Goal: Task Accomplishment & Management: Use online tool/utility

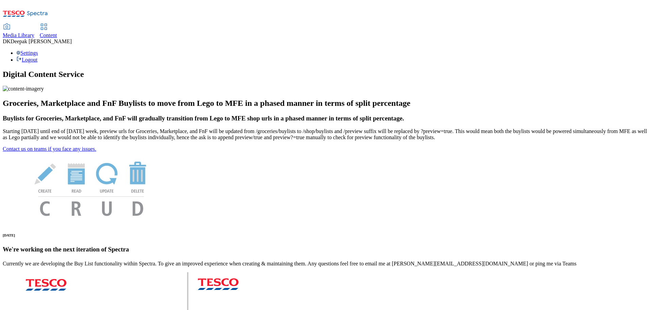
click at [57, 24] on link "Content" at bounding box center [48, 31] width 17 height 14
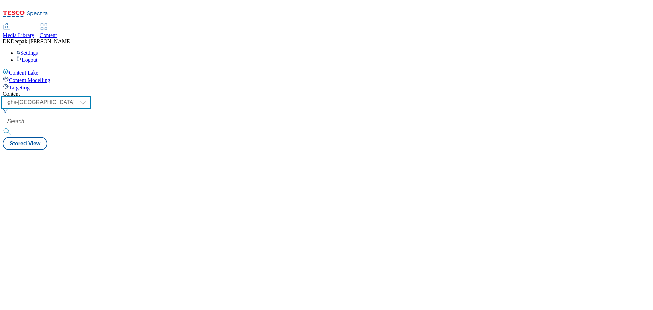
click at [90, 97] on select "ghs-roi ghs-uk" at bounding box center [46, 102] width 87 height 11
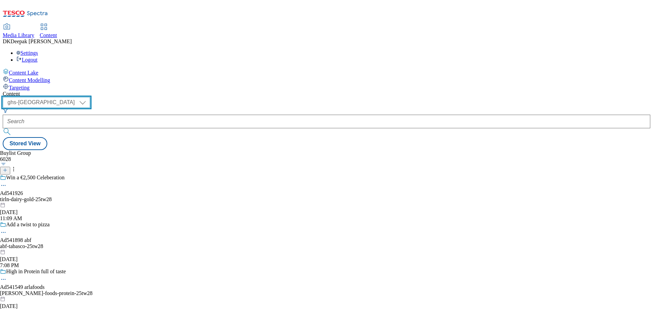
select select "ghs-roi"
click at [88, 97] on select "ghs-roi ghs-uk" at bounding box center [46, 102] width 87 height 11
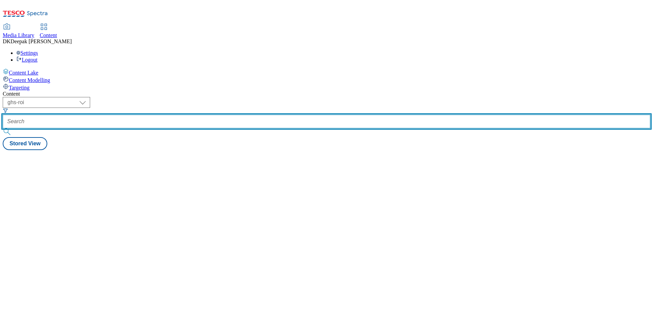
click at [164, 115] on input "text" at bounding box center [327, 122] width 648 height 14
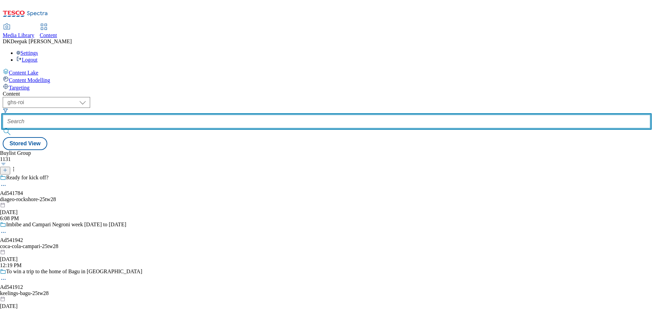
paste input "541926"
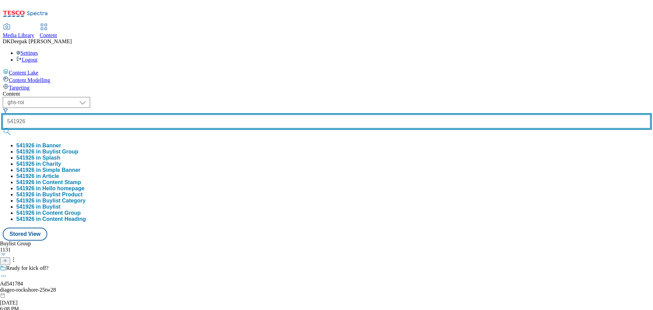
click at [3, 128] on button "submit" at bounding box center [8, 131] width 10 height 7
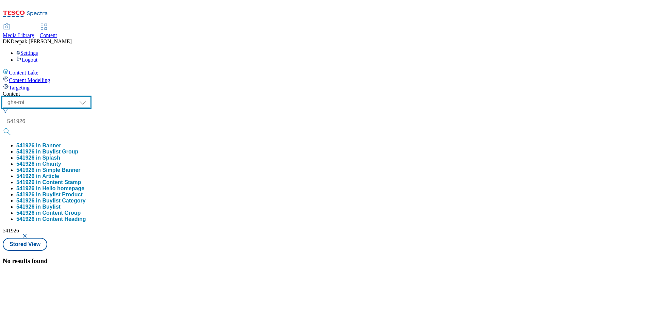
click at [90, 97] on select "ghs-roi ghs-uk" at bounding box center [46, 102] width 87 height 11
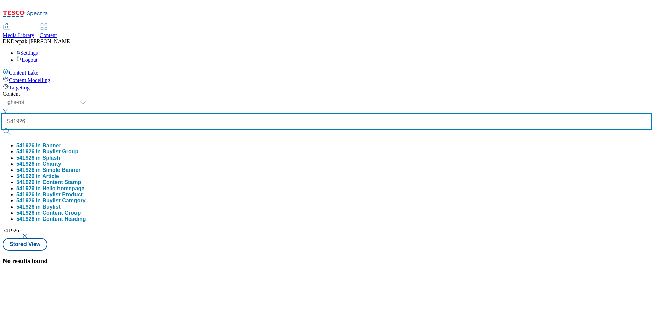
click at [148, 115] on input "541926" at bounding box center [327, 122] width 648 height 14
type input "ad541926"
click at [3, 128] on button "submit" at bounding box center [8, 131] width 10 height 7
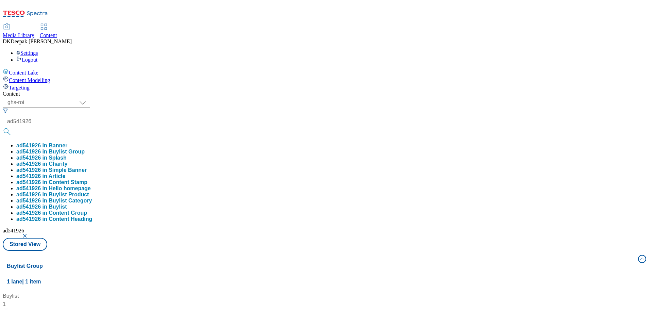
click at [35, 91] on div "Content Lake Content Modelling Targeting" at bounding box center [327, 79] width 648 height 22
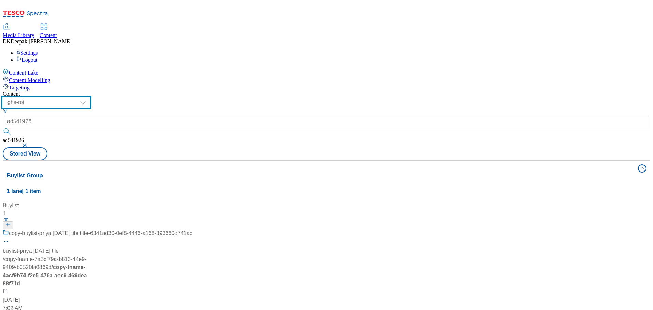
drag, startPoint x: 118, startPoint y: 53, endPoint x: 103, endPoint y: 60, distance: 16.2
click at [90, 97] on select "ghs-roi ghs-uk" at bounding box center [46, 102] width 87 height 11
select select "ghs-uk"
click at [88, 97] on select "ghs-roi ghs-uk" at bounding box center [46, 102] width 87 height 11
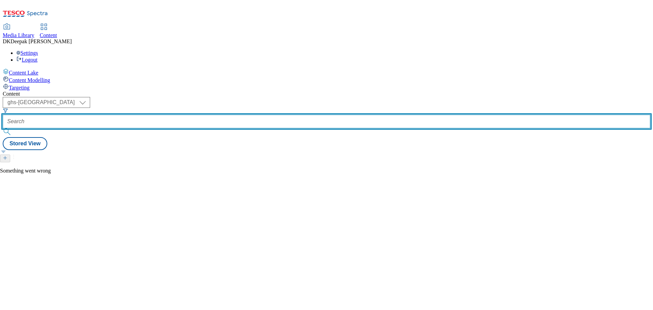
click at [177, 115] on input "text" at bounding box center [327, 122] width 648 height 14
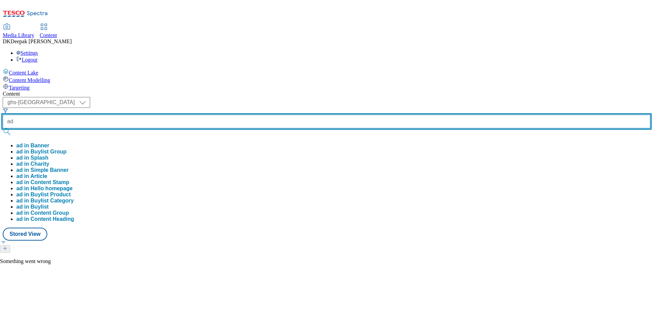
type input "ad"
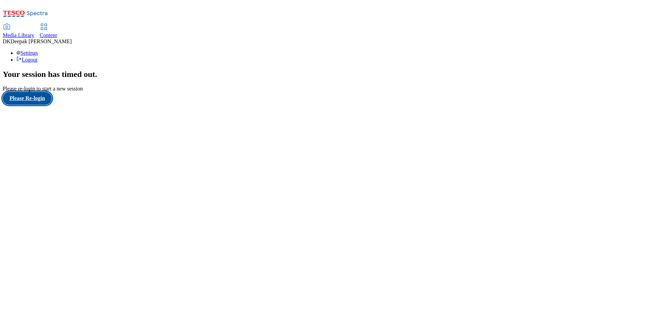
click at [41, 105] on button "Please Re-login" at bounding box center [27, 98] width 49 height 13
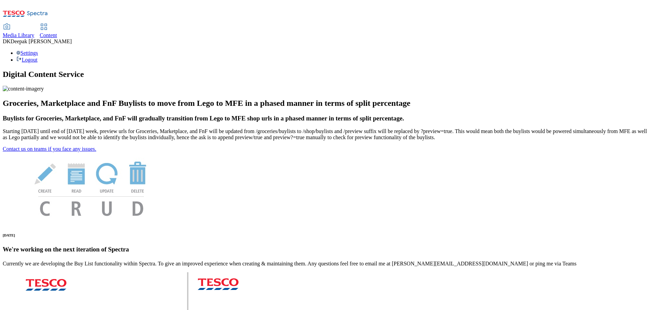
click at [57, 32] on span "Content" at bounding box center [48, 35] width 17 height 6
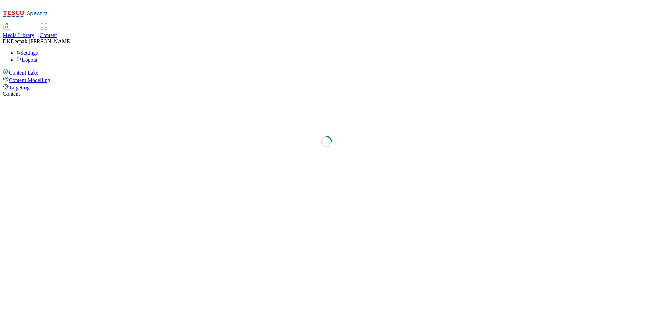
select select "ghs-uk"
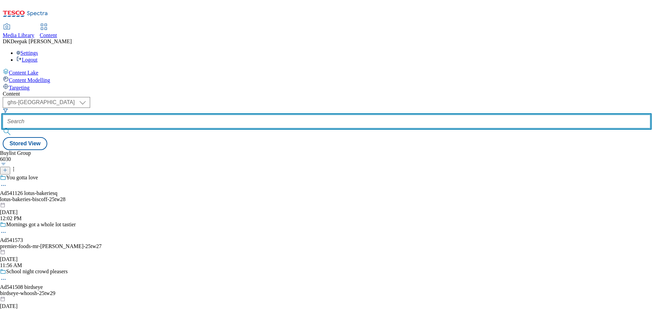
click at [149, 115] on input "text" at bounding box center [327, 122] width 648 height 14
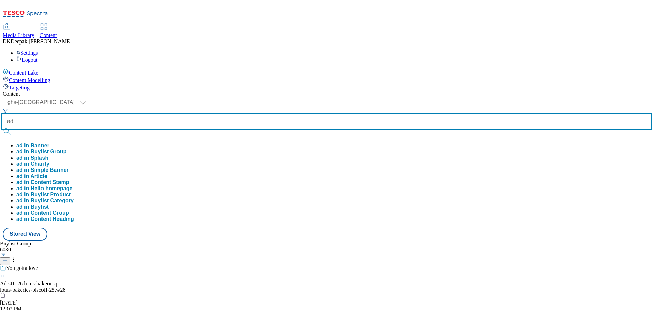
paste input "541573"
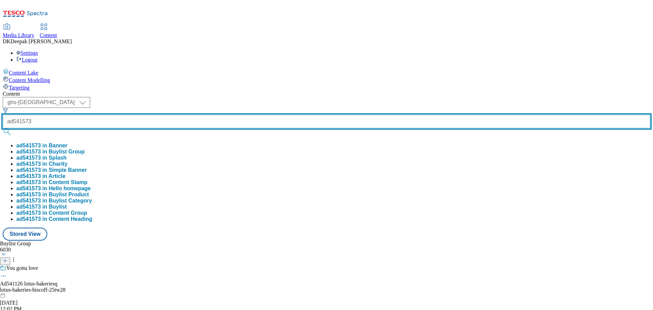
type input "ad541573"
click at [3, 128] on button "submit" at bounding box center [8, 131] width 10 height 7
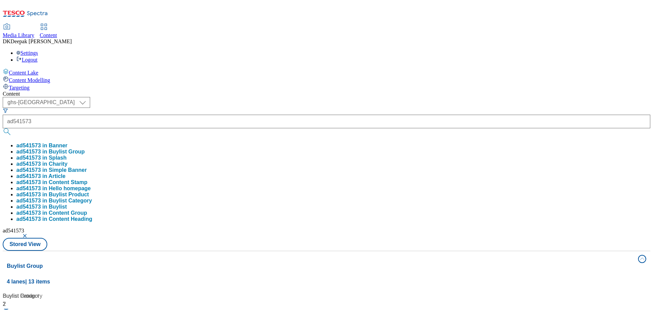
click at [65, 91] on div "Content Lake Content Modelling Targeting" at bounding box center [327, 79] width 648 height 22
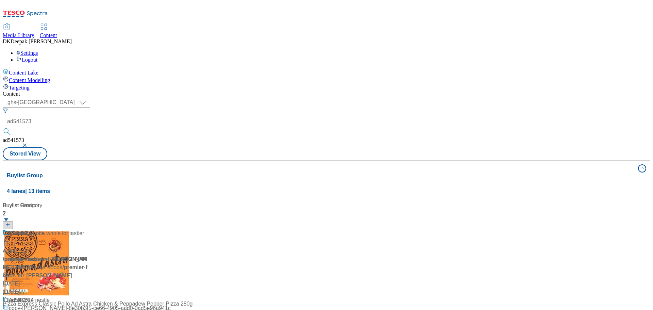
click at [88, 229] on div "Grab it, Love it, Go Ad541573 / premier-foods-mr-kipling-25tw27 / premier-foods…" at bounding box center [45, 262] width 85 height 67
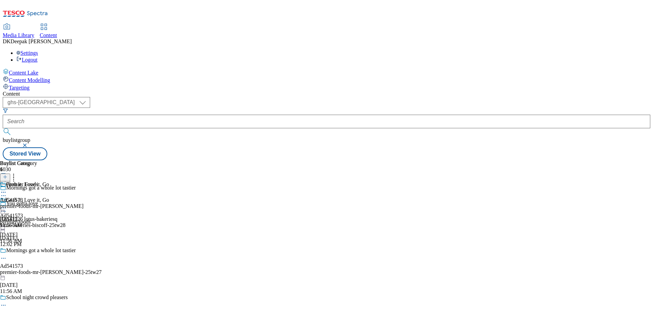
click at [7, 255] on icon at bounding box center [3, 258] width 7 height 7
click at [32, 268] on button "Edit" at bounding box center [23, 272] width 18 height 8
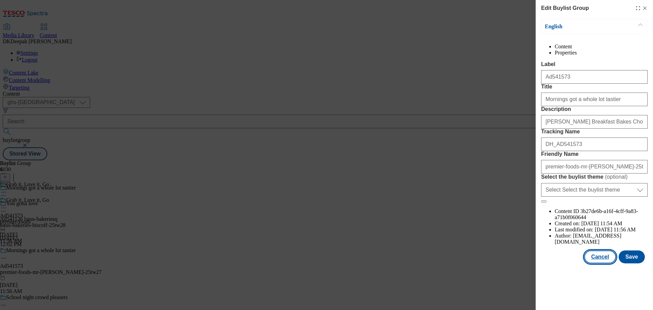
click at [599, 263] on button "Cancel" at bounding box center [599, 256] width 31 height 13
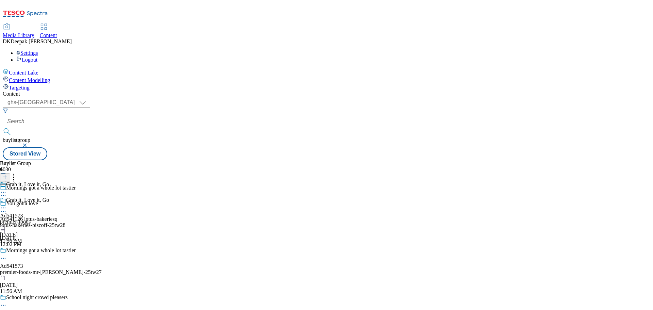
click at [49, 219] on div "premier-foods" at bounding box center [24, 222] width 49 height 6
click at [7, 204] on icon at bounding box center [3, 207] width 7 height 7
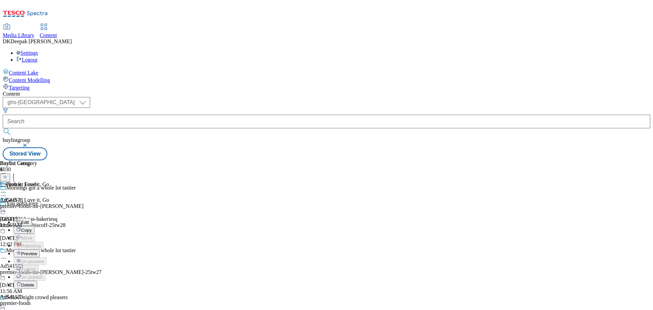
click at [32, 218] on button "Edit" at bounding box center [23, 222] width 18 height 8
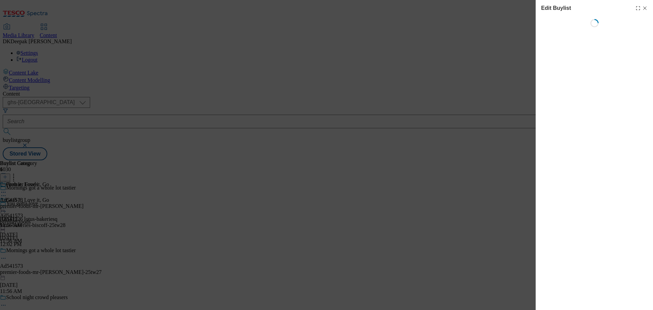
select select "tactical"
select select "supplier funded short term 1-3 weeks"
select select "dunnhumby"
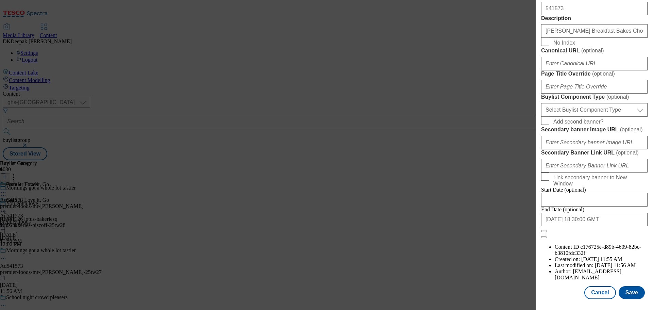
scroll to position [442, 0]
click at [598, 117] on select "Select Buylist Component Type Banner Competition Header Meal" at bounding box center [594, 110] width 106 height 14
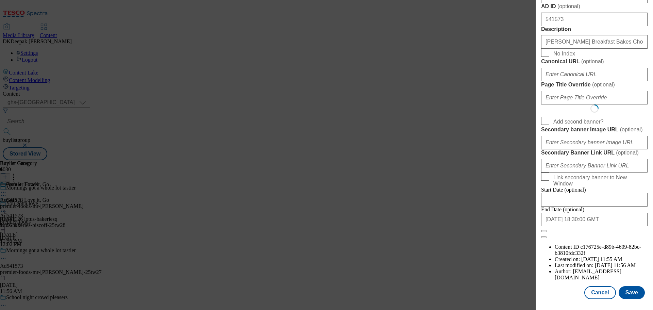
select select "Banner"
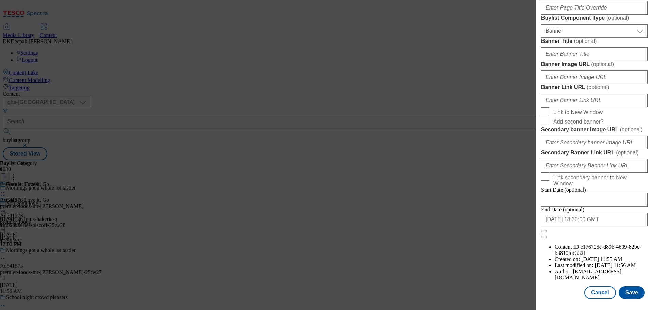
scroll to position [680, 0]
click at [630, 294] on button "Save" at bounding box center [632, 292] width 26 height 13
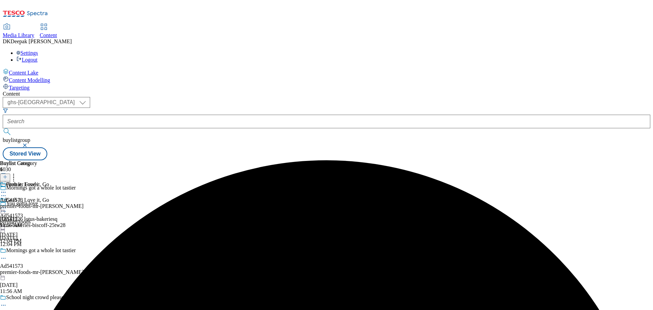
click at [84, 181] on div "Premier Foods Ad541573 premier-foods-mr-kipling Aug 22, 2025 11:56 AM" at bounding box center [42, 204] width 84 height 47
click at [6, 207] on circle at bounding box center [5, 207] width 1 height 1
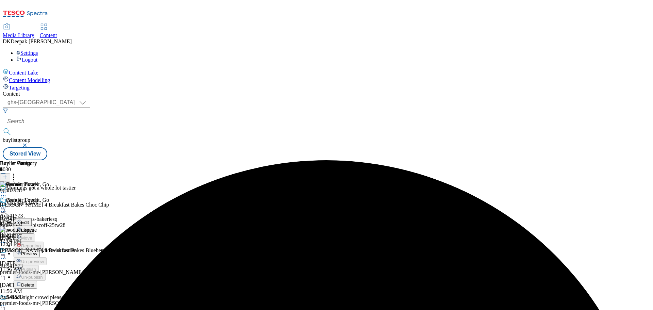
click at [32, 218] on button "Edit" at bounding box center [23, 222] width 18 height 8
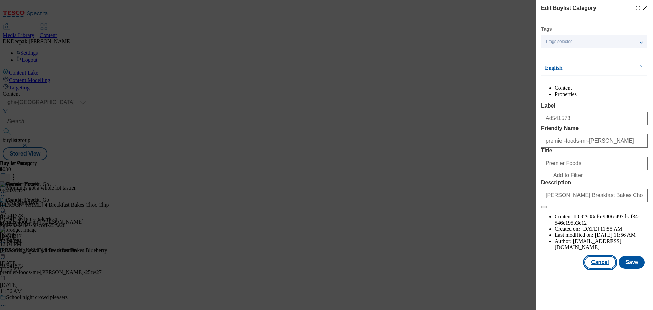
click at [594, 269] on button "Cancel" at bounding box center [599, 262] width 31 height 13
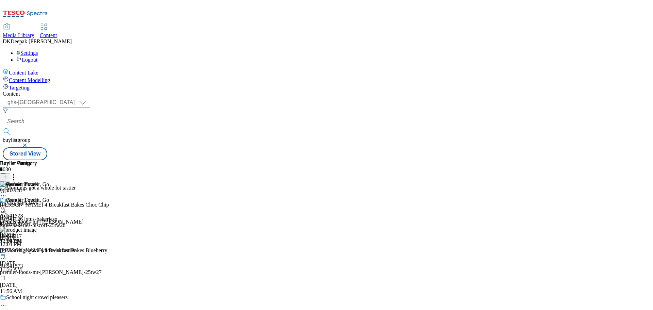
click at [7, 204] on icon at bounding box center [3, 207] width 7 height 7
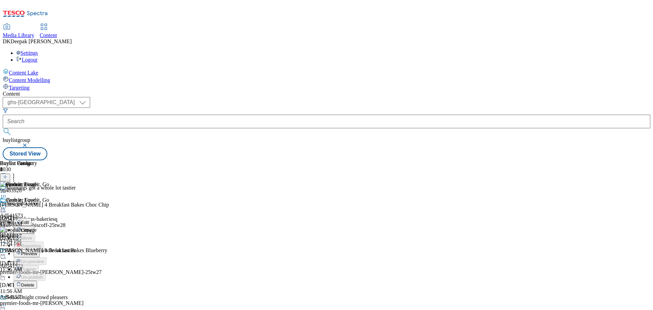
click at [37, 251] on span "Preview" at bounding box center [29, 253] width 16 height 5
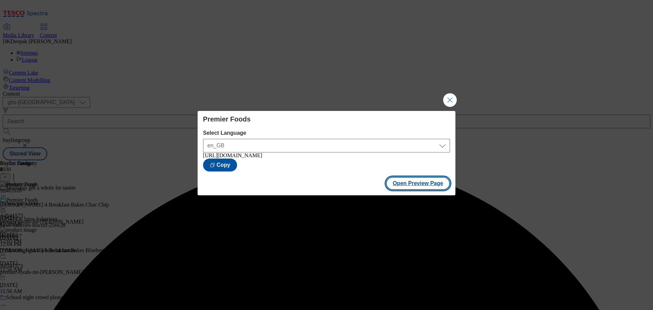
click at [417, 189] on button "Open Preview Page" at bounding box center [418, 183] width 64 height 13
drag, startPoint x: 449, startPoint y: 100, endPoint x: 468, endPoint y: 15, distance: 86.7
click at [449, 100] on button "Close Modal" at bounding box center [450, 100] width 14 height 14
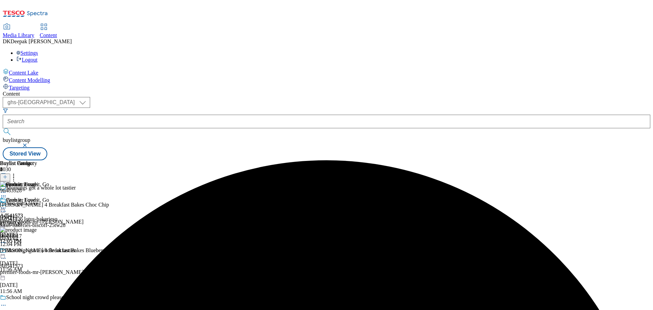
click at [2, 207] on circle at bounding box center [1, 207] width 1 height 1
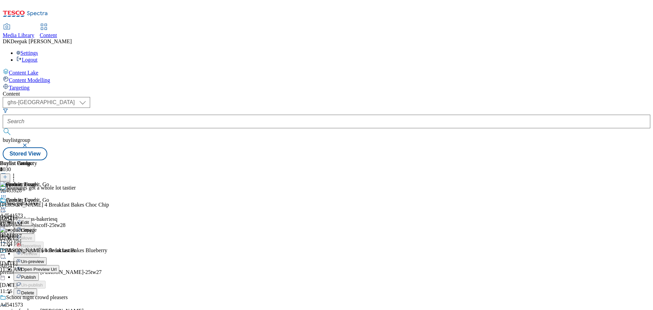
click at [36, 274] on span "Publish" at bounding box center [28, 276] width 15 height 5
